Goal: Navigation & Orientation: Find specific page/section

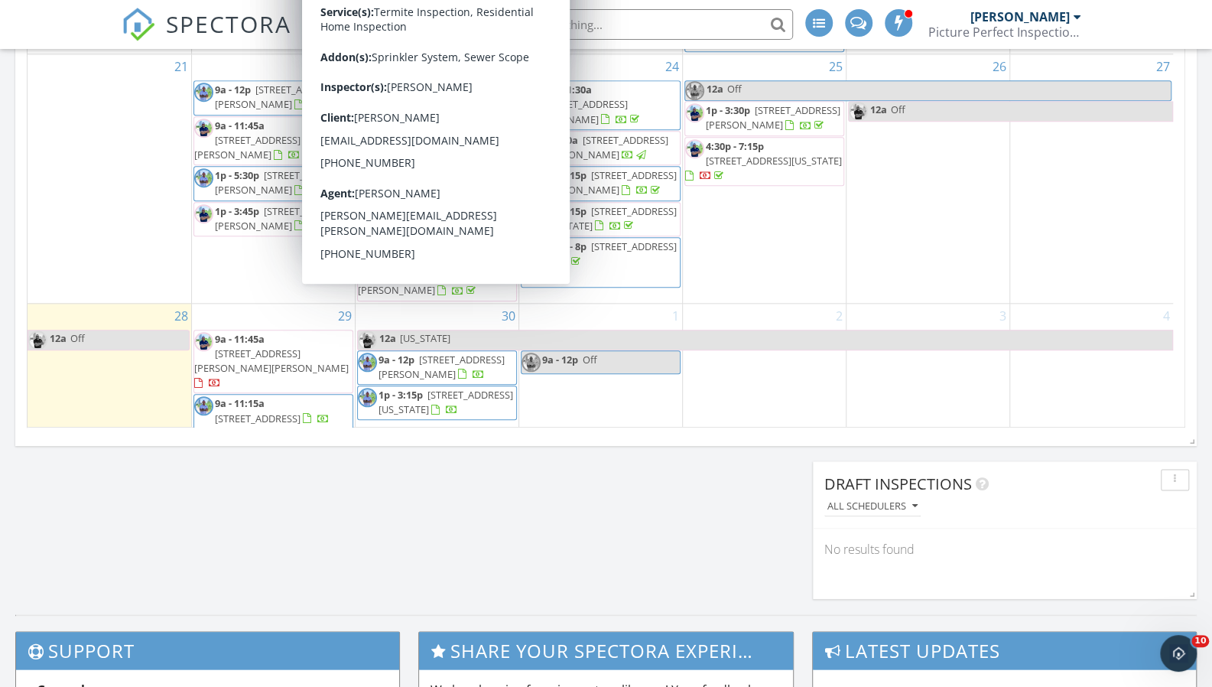
scroll to position [908, 0]
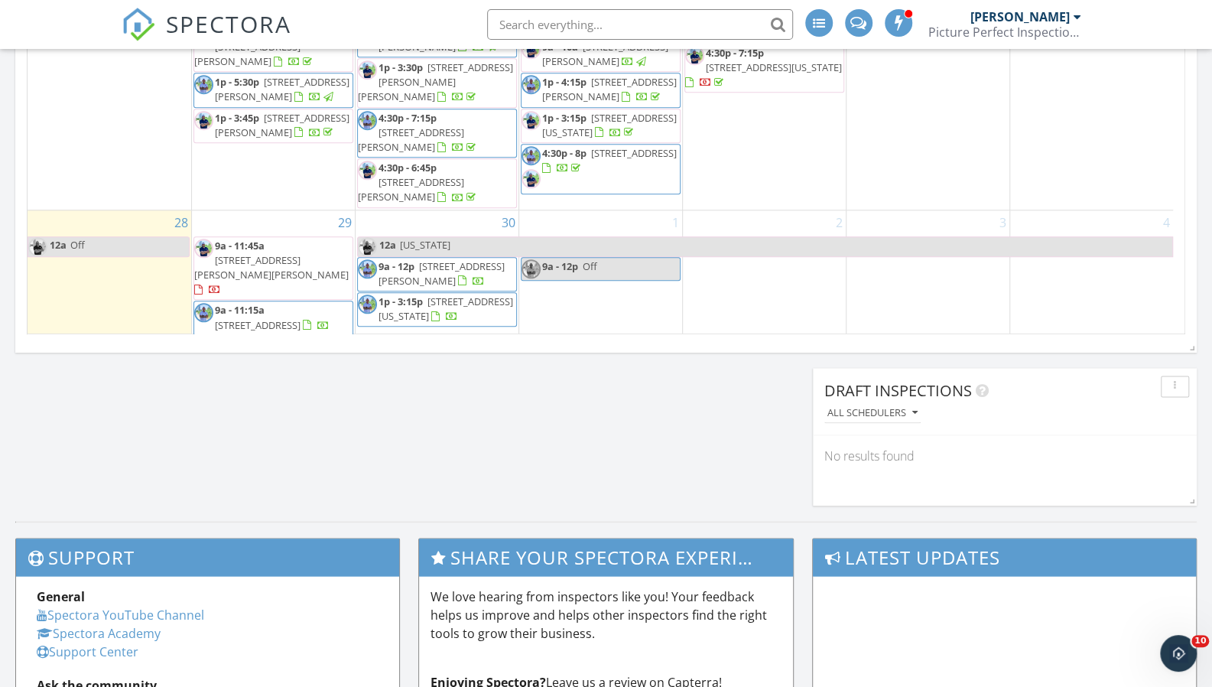
scroll to position [1023, 0]
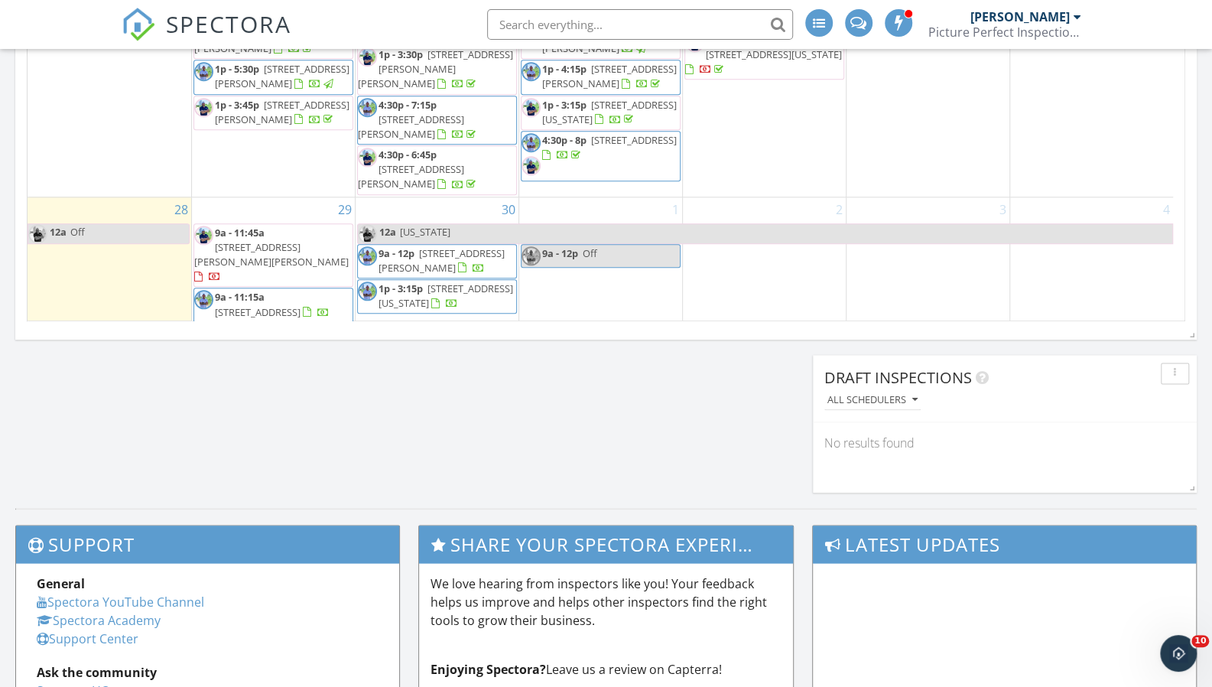
click at [252, 240] on span "[STREET_ADDRESS][PERSON_NAME][PERSON_NAME]" at bounding box center [271, 254] width 155 height 28
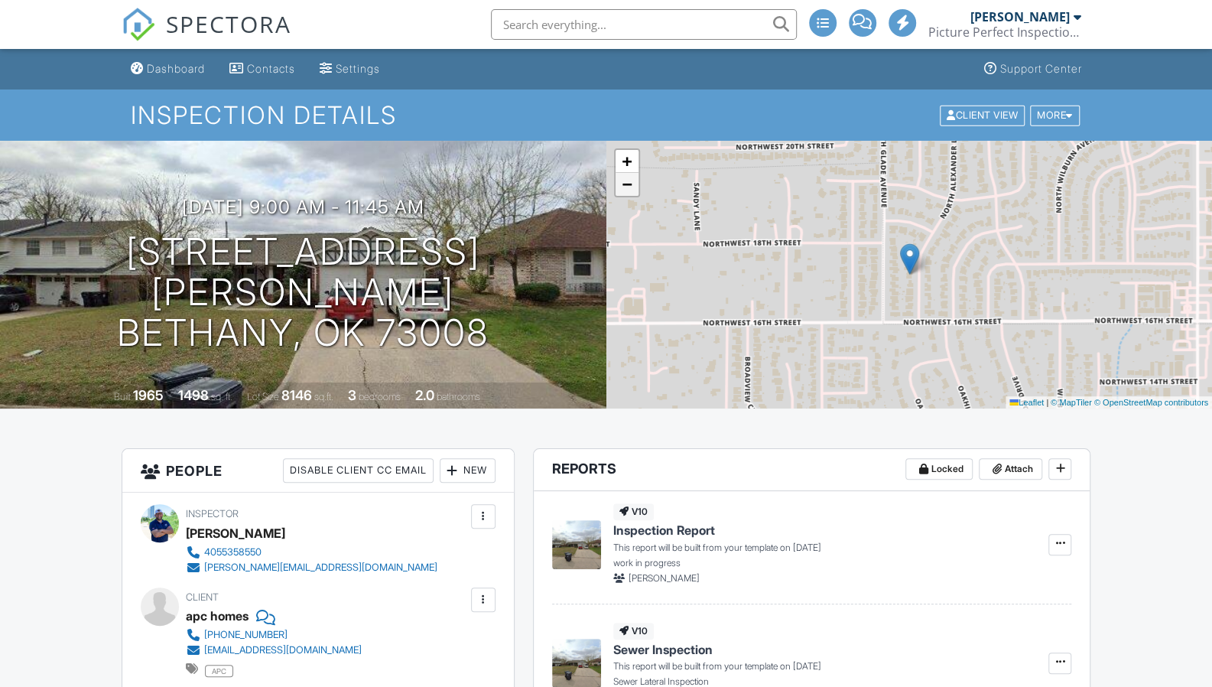
click at [638, 187] on link "−" at bounding box center [627, 184] width 23 height 23
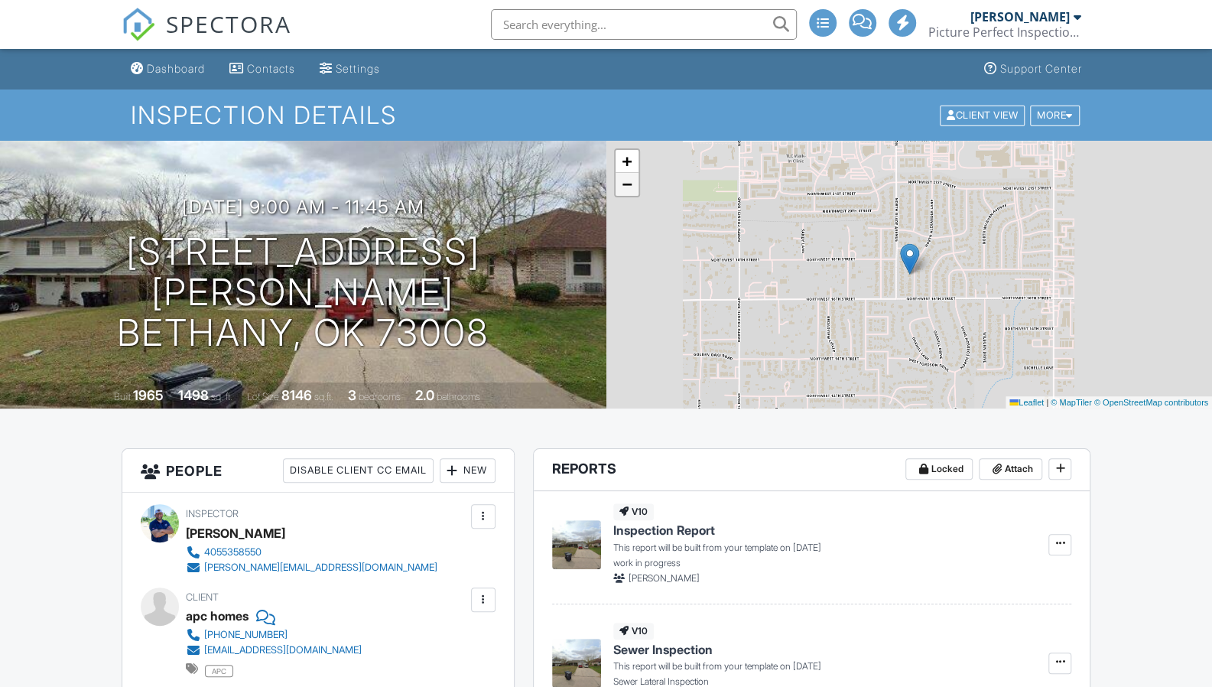
click at [638, 187] on link "−" at bounding box center [627, 184] width 23 height 23
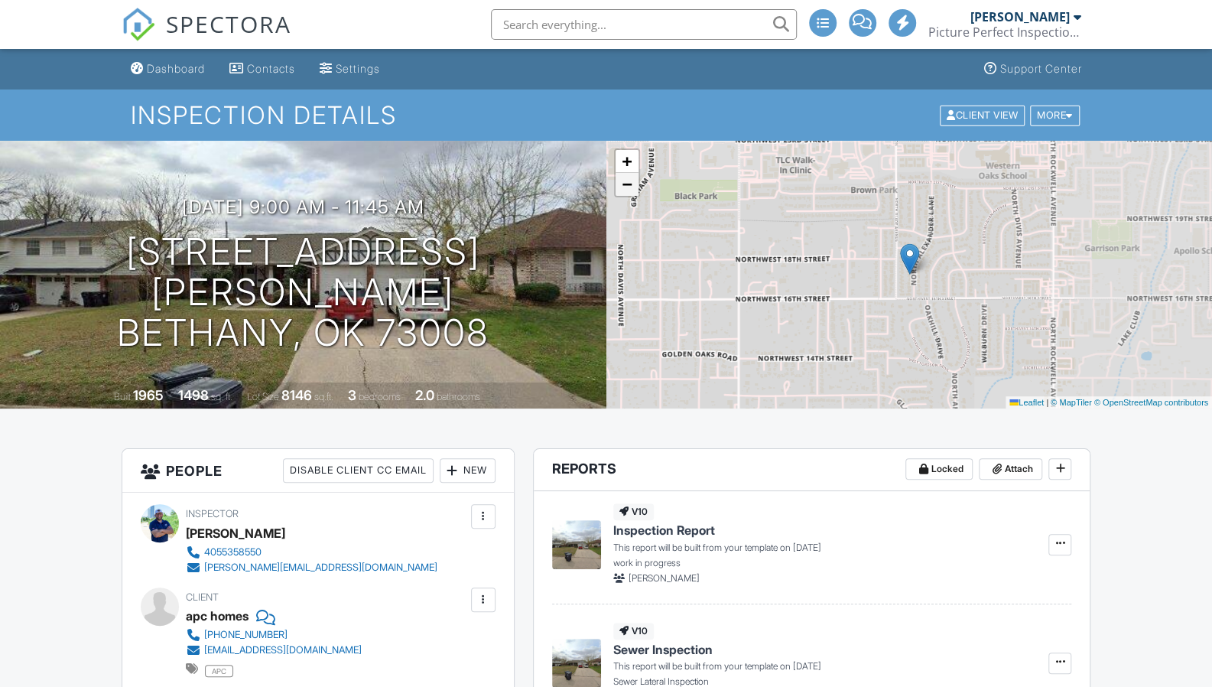
click at [638, 187] on link "−" at bounding box center [627, 184] width 23 height 23
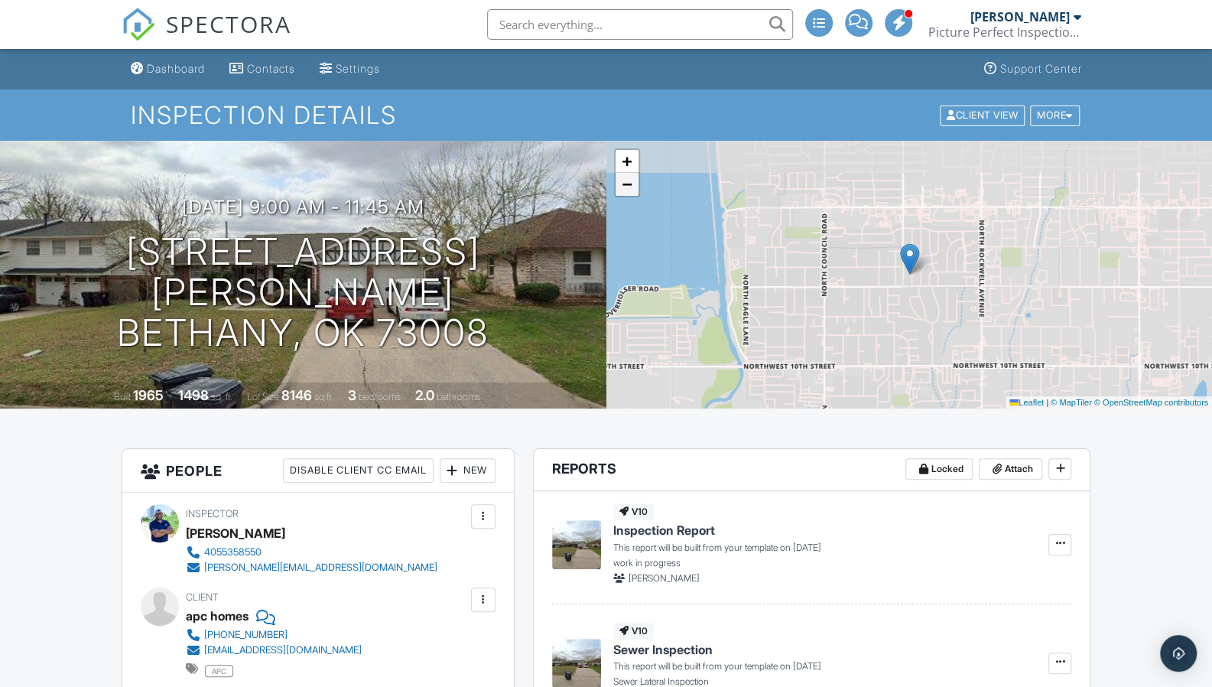
click at [636, 187] on link "−" at bounding box center [627, 184] width 23 height 23
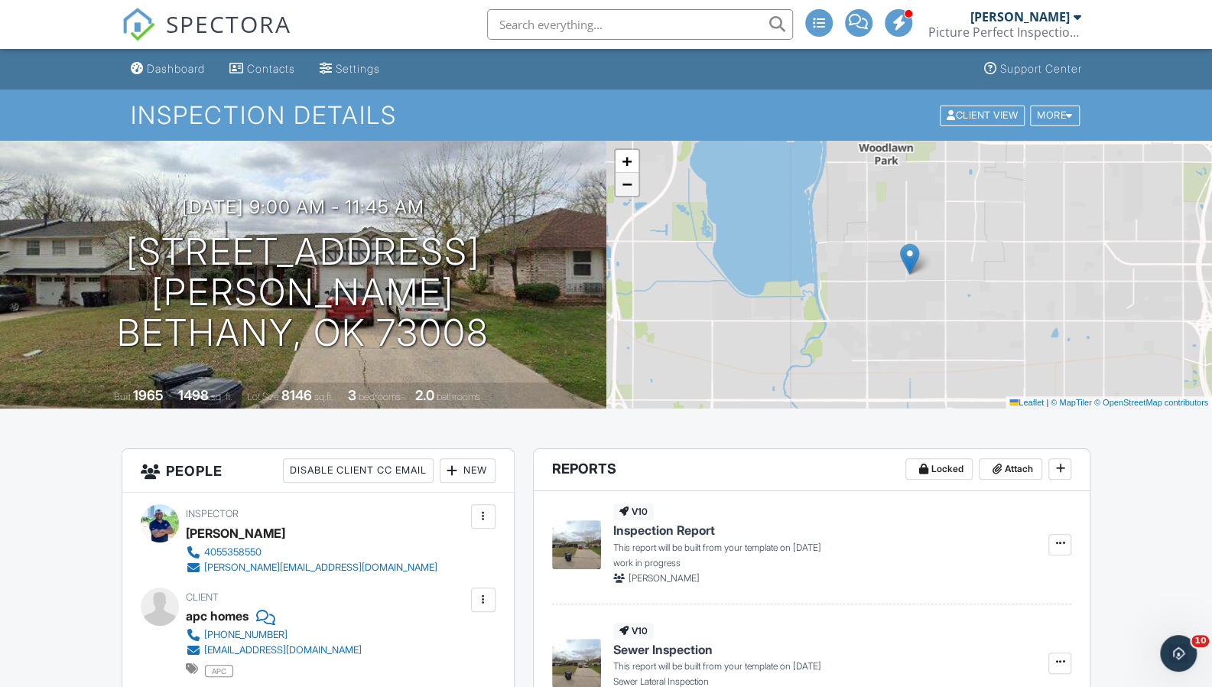
click at [636, 187] on link "−" at bounding box center [627, 184] width 23 height 23
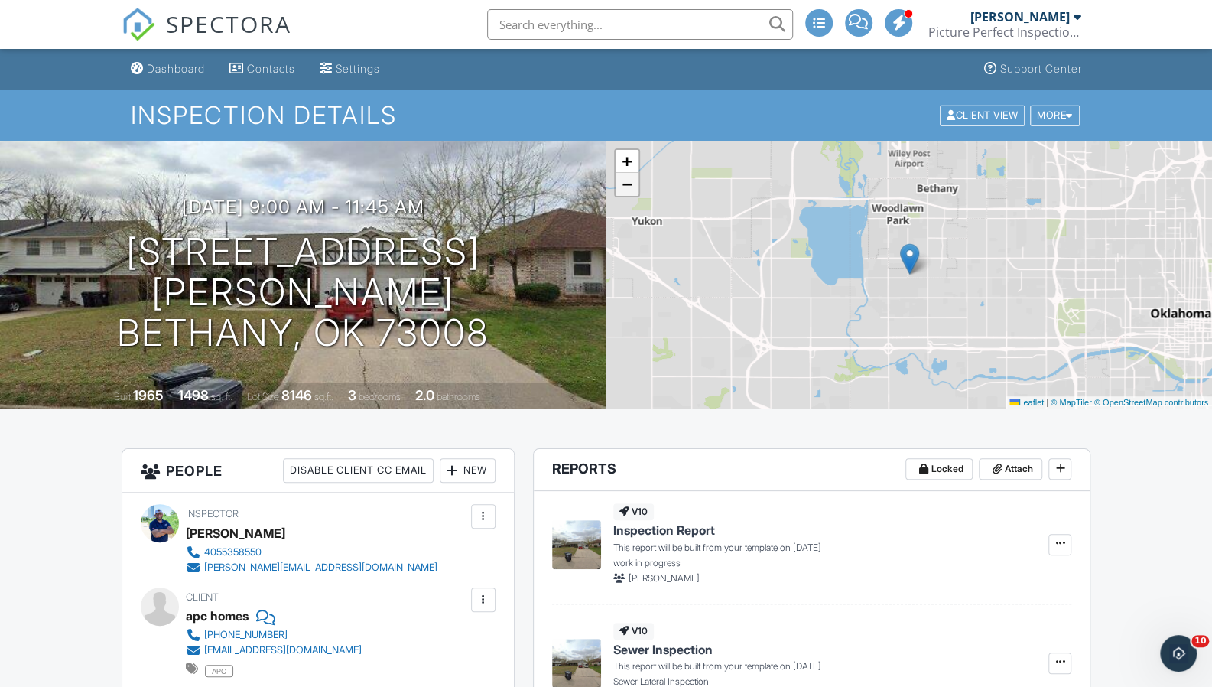
click at [636, 187] on link "−" at bounding box center [627, 184] width 23 height 23
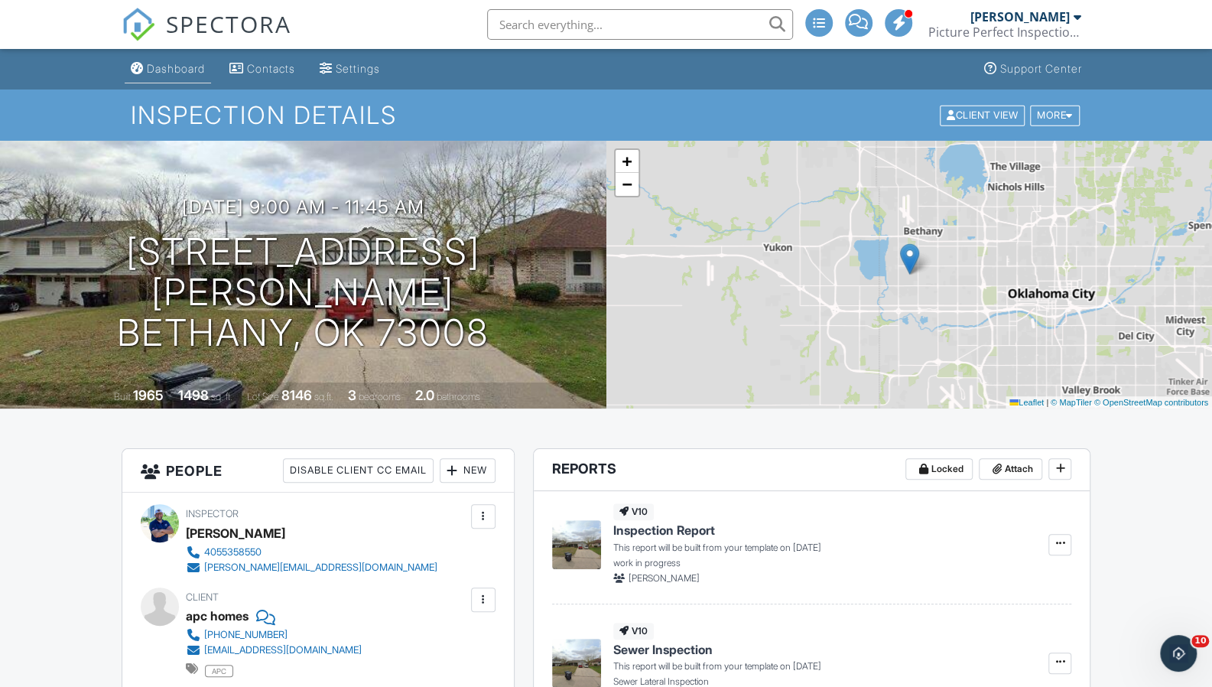
click at [171, 61] on link "Dashboard" at bounding box center [168, 69] width 86 height 28
